Goal: Task Accomplishment & Management: Manage account settings

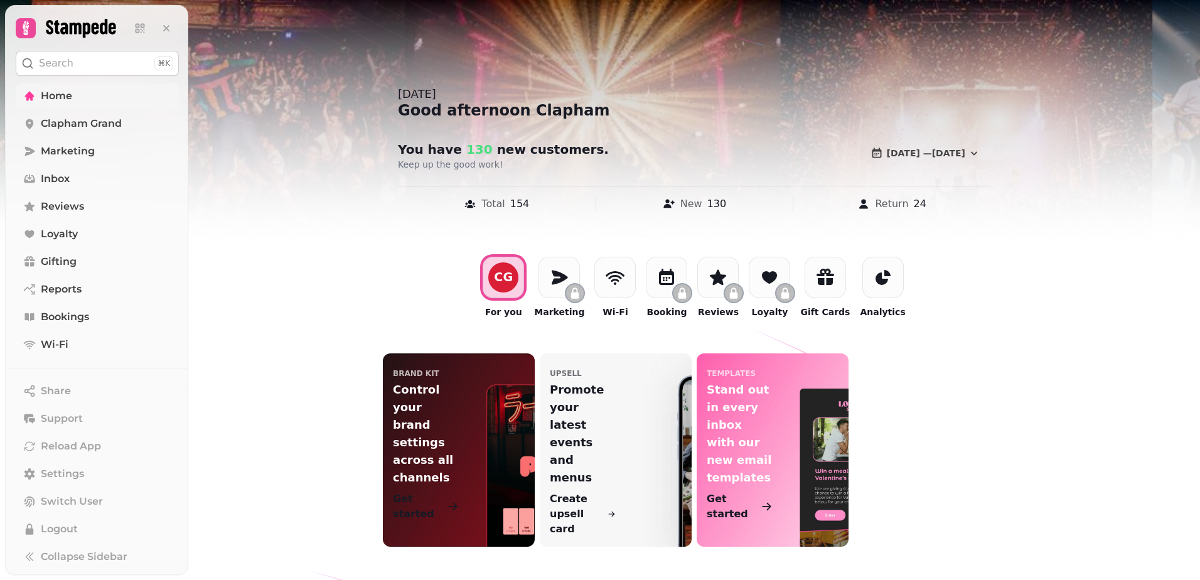
click at [57, 95] on span "Home" at bounding box center [56, 96] width 31 height 15
click at [55, 475] on span "Settings" at bounding box center [62, 473] width 43 height 15
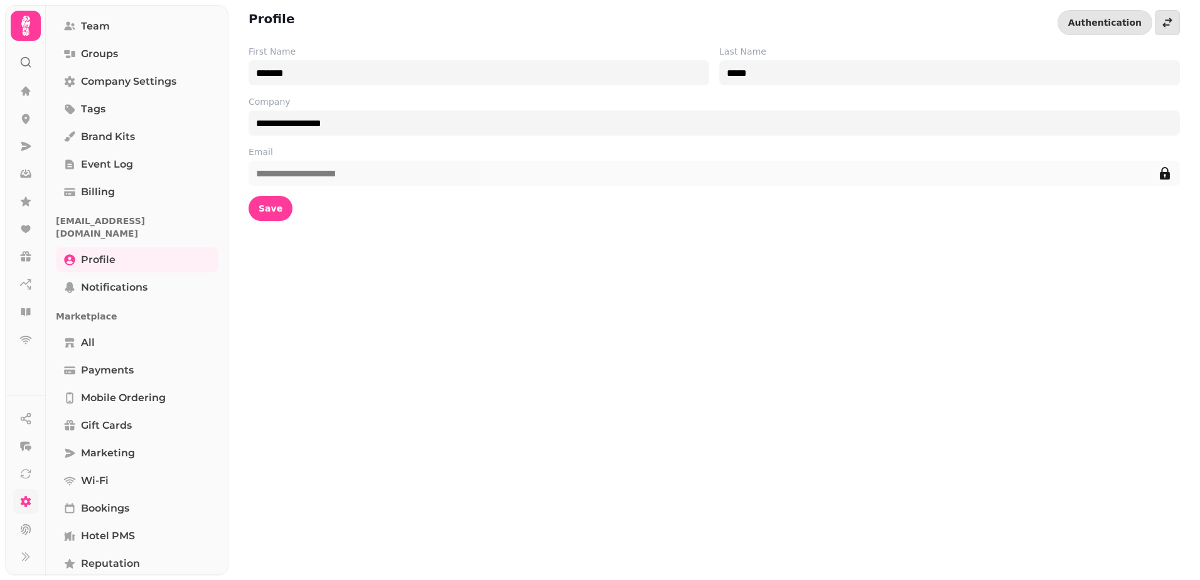
scroll to position [78, 0]
click at [117, 363] on span "Payments" at bounding box center [107, 370] width 53 height 15
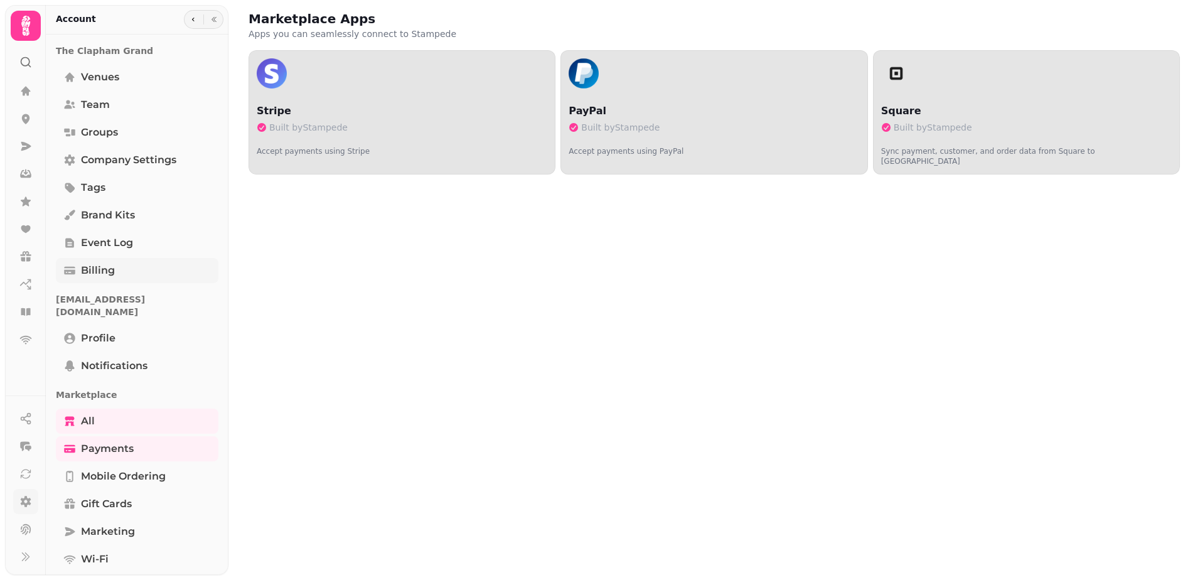
click at [105, 271] on span "Billing" at bounding box center [98, 270] width 34 height 15
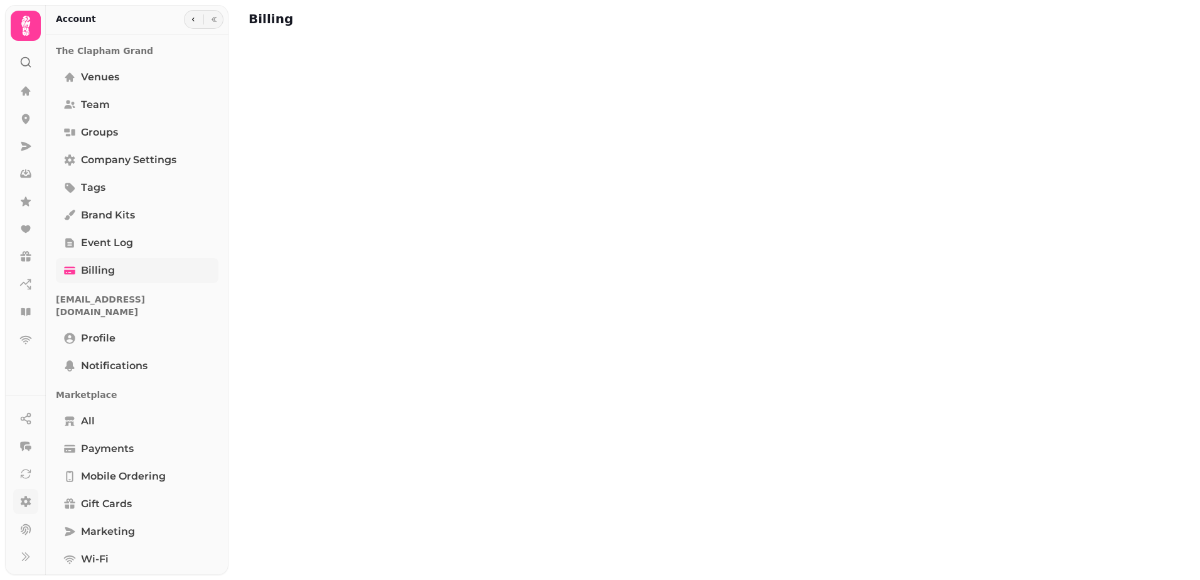
click at [105, 271] on span "Billing" at bounding box center [98, 270] width 34 height 15
click at [27, 339] on icon at bounding box center [26, 340] width 12 height 9
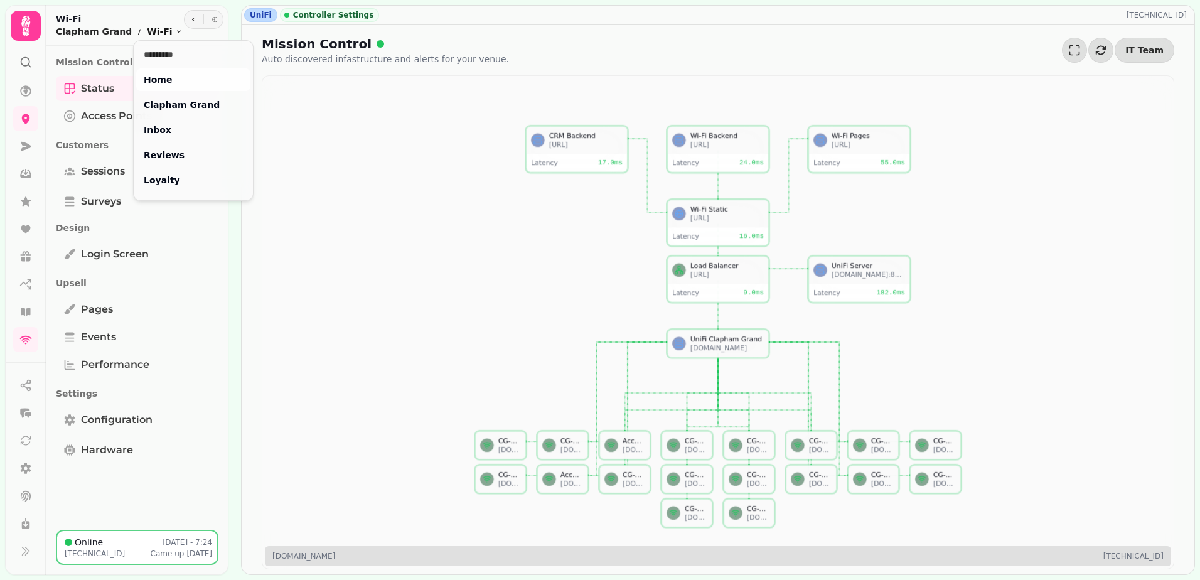
click at [158, 30] on html "UniFi Controller Settings 31.10.35.238 Mission Control Auto discovered infastru…" at bounding box center [600, 290] width 1200 height 580
click at [113, 421] on html "UniFi Controller Settings 31.10.35.238 Mission Control Auto discovered infastru…" at bounding box center [600, 290] width 1200 height 580
click at [113, 421] on span "Configuration" at bounding box center [117, 419] width 72 height 15
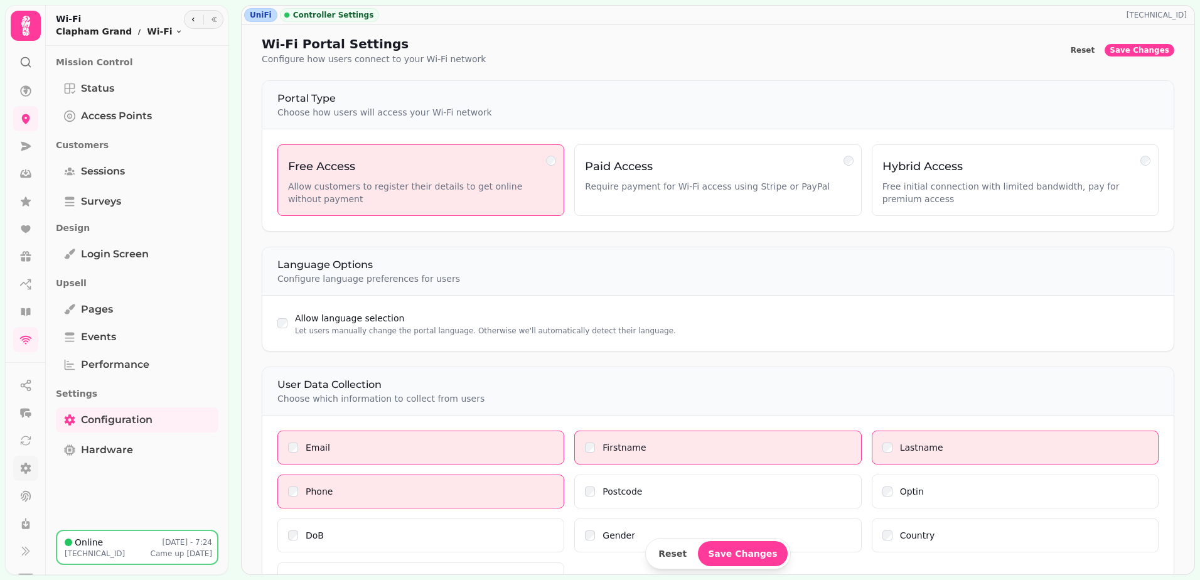
click at [28, 469] on icon at bounding box center [26, 468] width 11 height 11
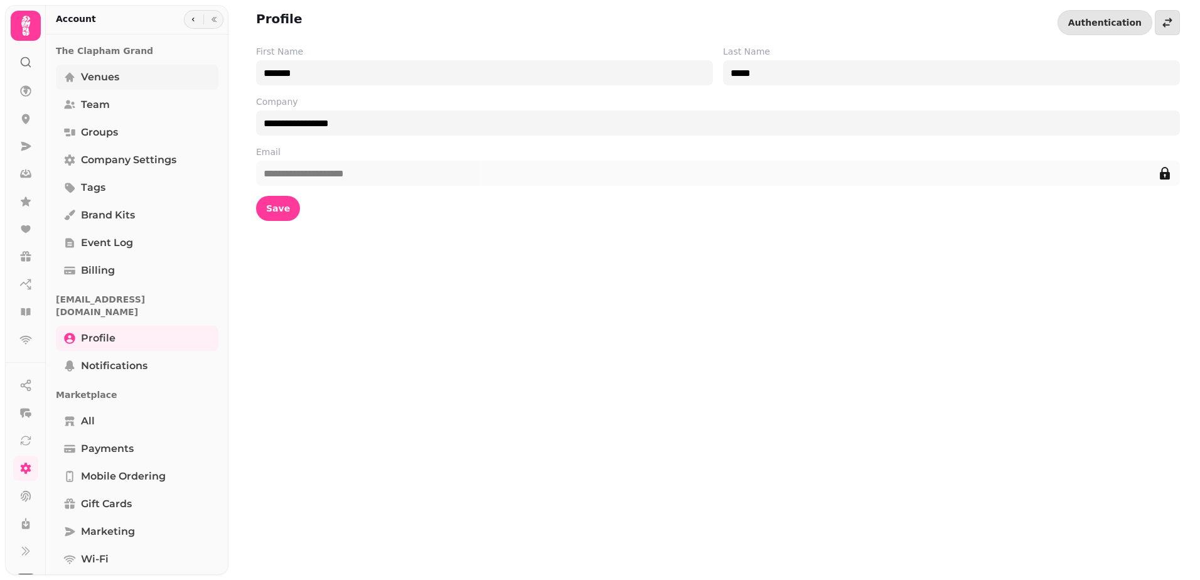
click at [104, 75] on span "Venues" at bounding box center [100, 77] width 38 height 15
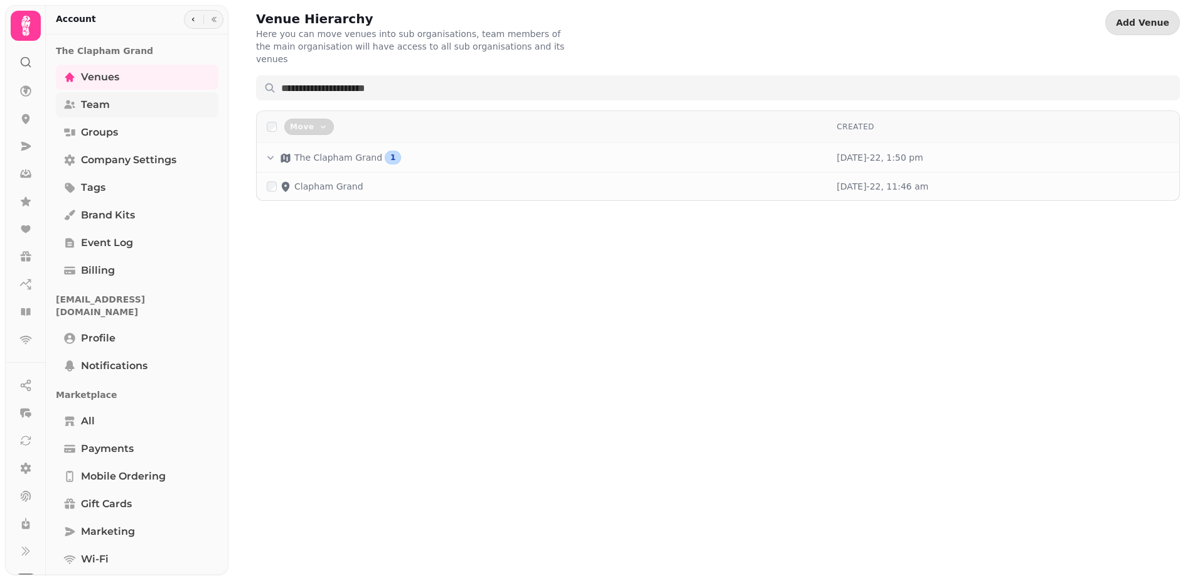
click at [97, 102] on span "Team" at bounding box center [95, 104] width 29 height 15
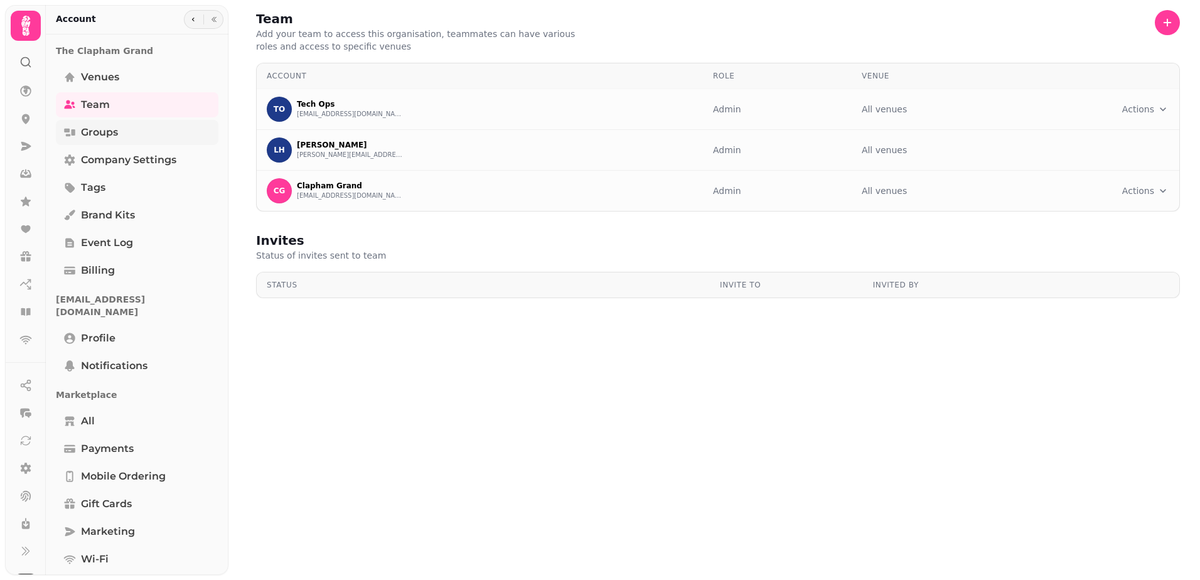
click at [99, 131] on span "Groups" at bounding box center [99, 132] width 37 height 15
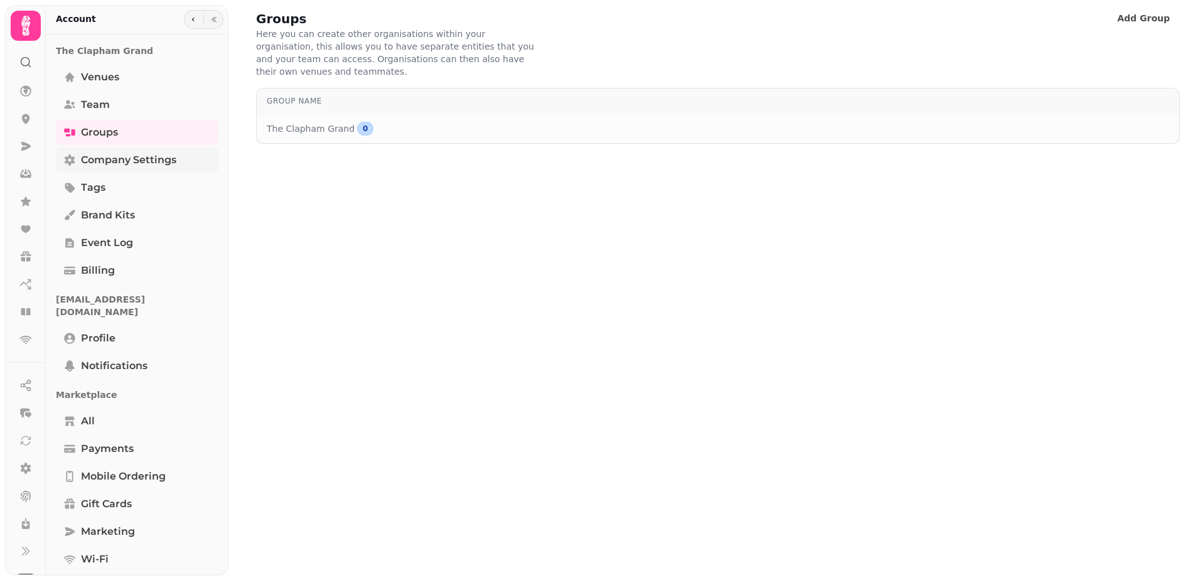
click at [108, 158] on span "Company settings" at bounding box center [128, 160] width 95 height 15
select select "**********"
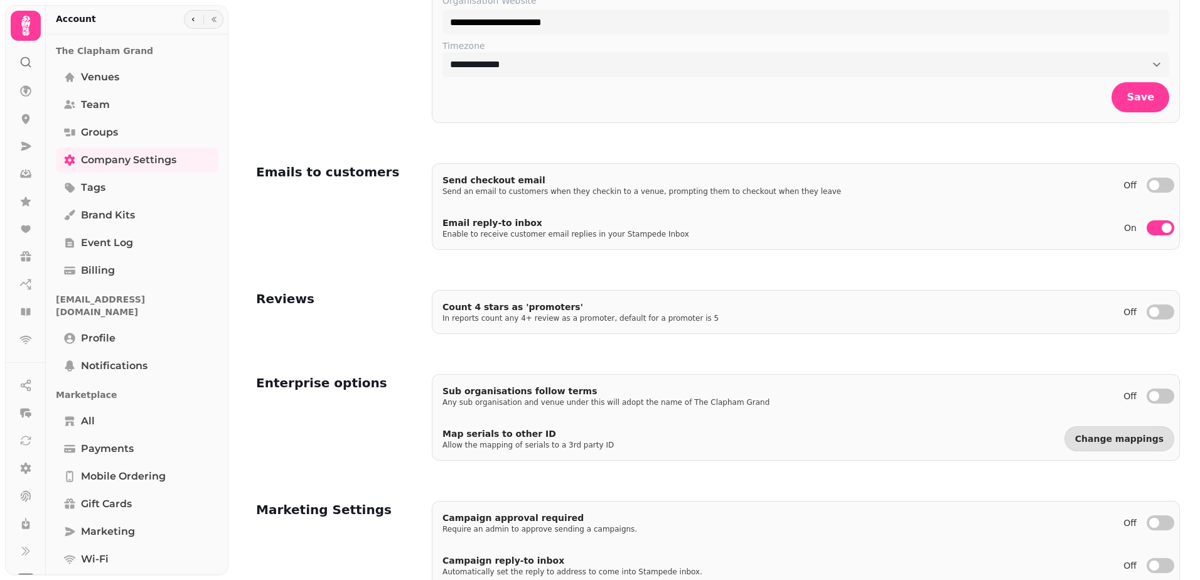
scroll to position [112, 0]
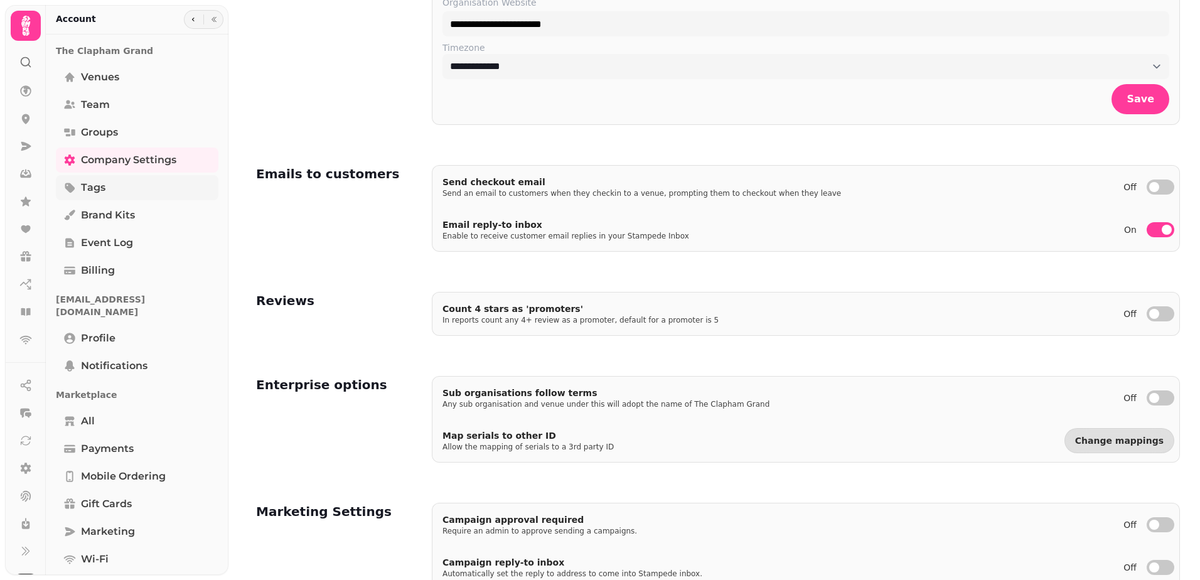
click at [90, 182] on span "Tags" at bounding box center [93, 187] width 24 height 15
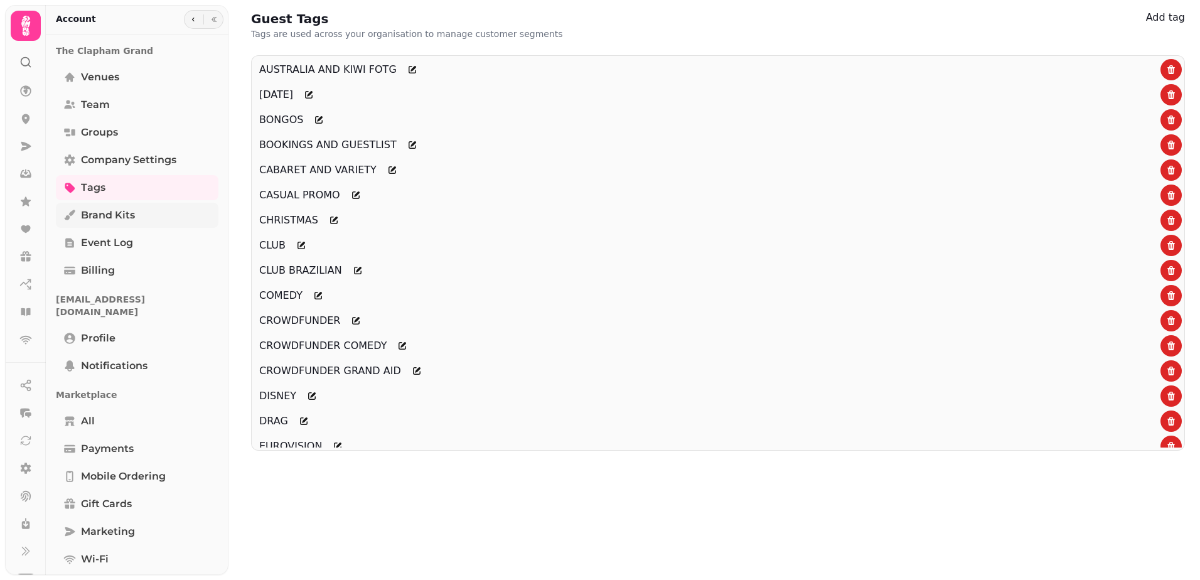
click at [100, 213] on span "Brand Kits" at bounding box center [108, 215] width 54 height 15
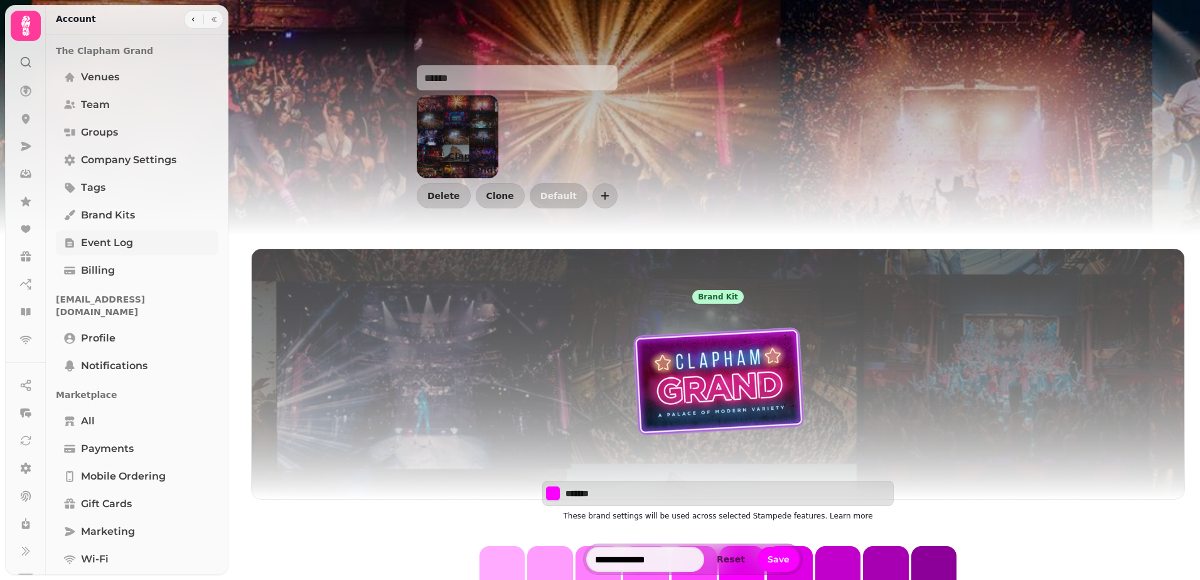
click at [104, 242] on span "Event log" at bounding box center [107, 242] width 52 height 15
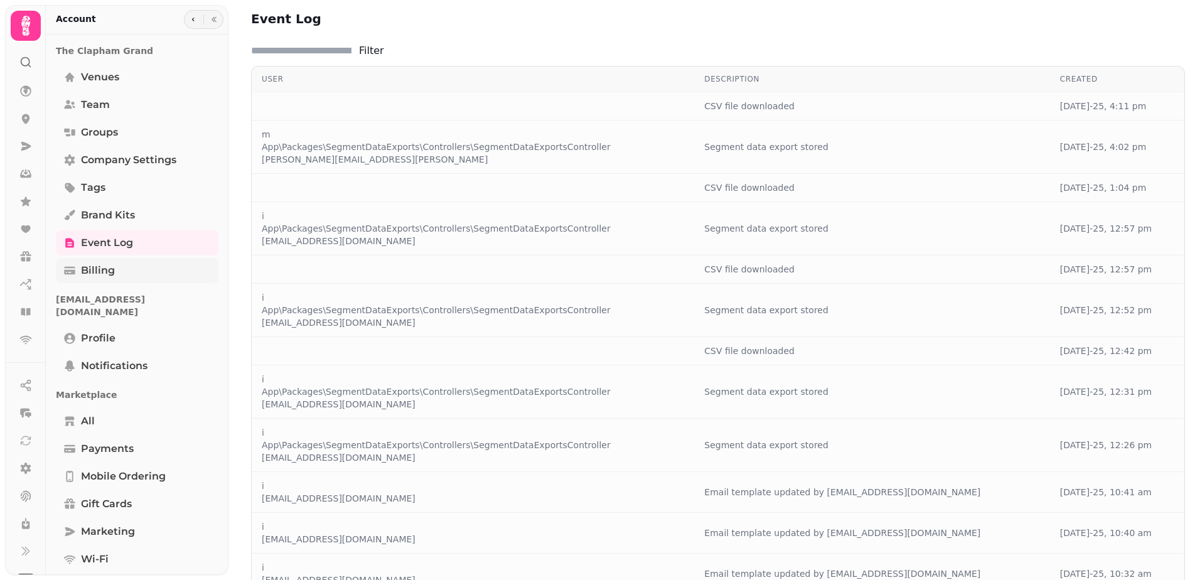
click at [102, 269] on span "Billing" at bounding box center [98, 270] width 34 height 15
